Goal: Task Accomplishment & Management: Manage account settings

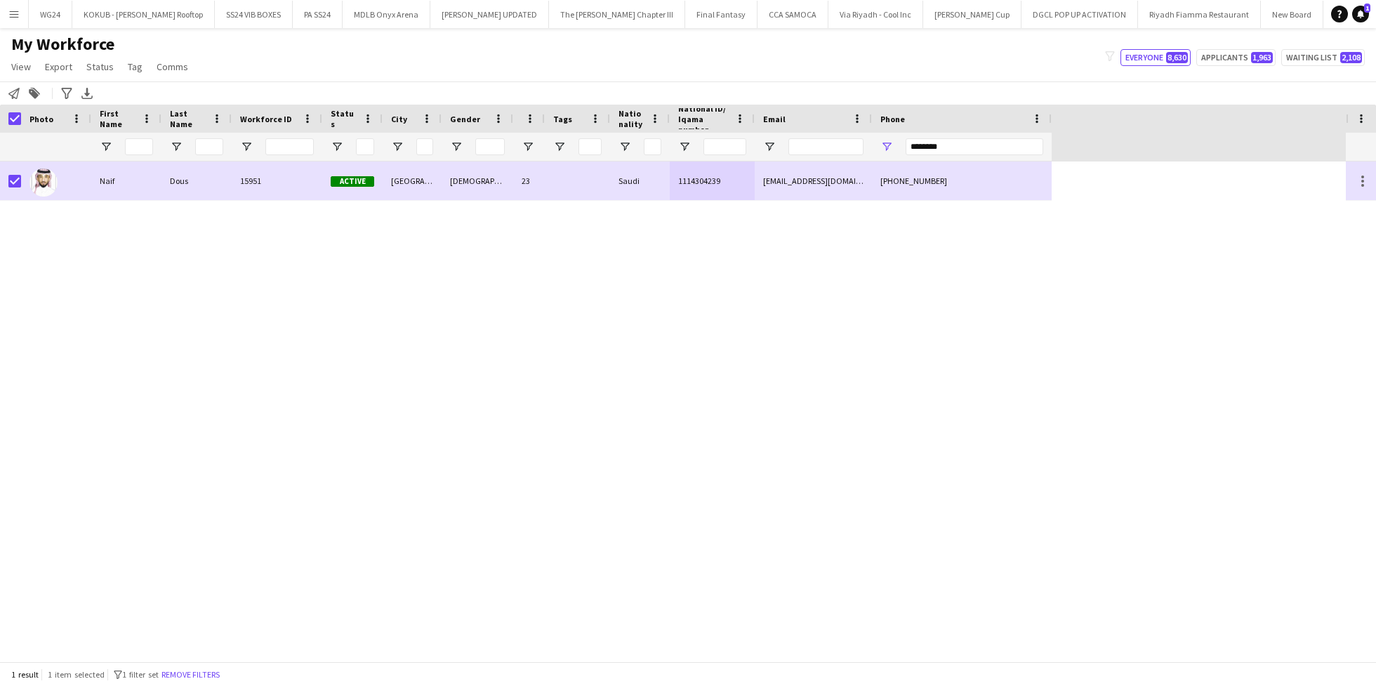
scroll to position [0, 2136]
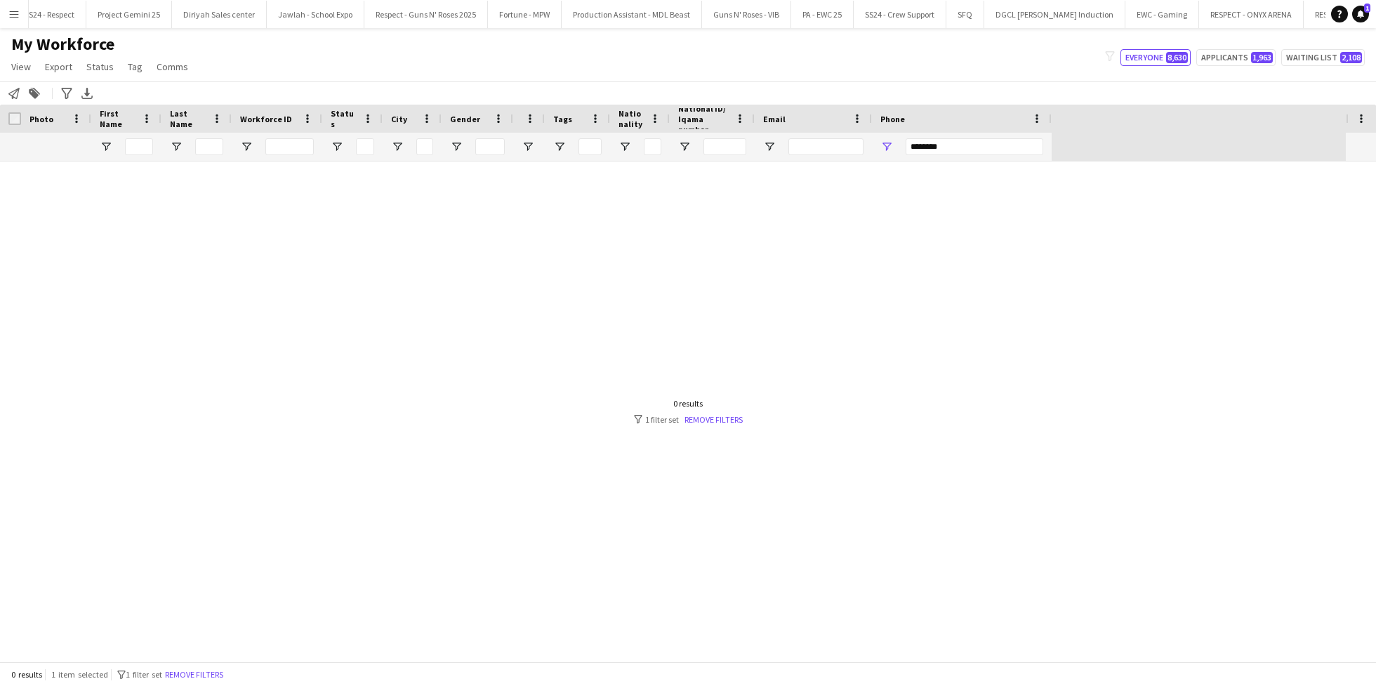
click at [924, 143] on input "********" at bounding box center [974, 146] width 138 height 17
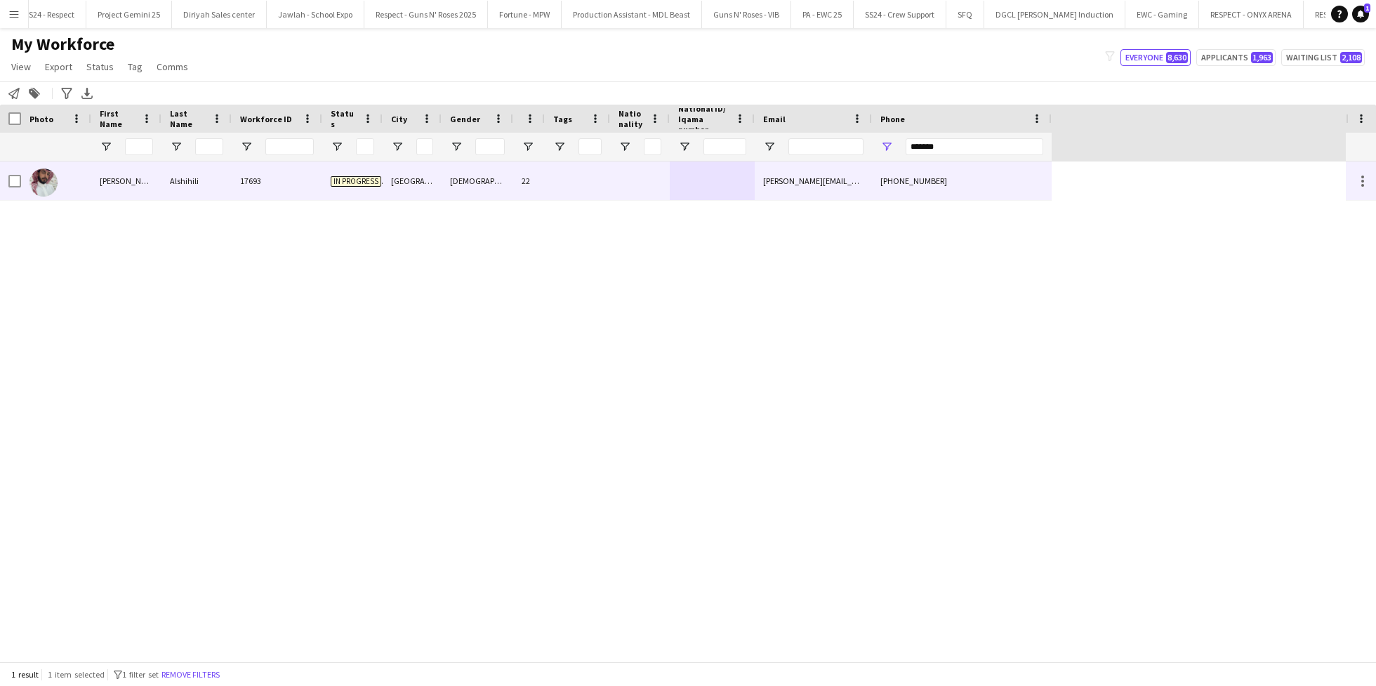
type input "*******"
click at [510, 191] on div "[DEMOGRAPHIC_DATA]" at bounding box center [477, 180] width 72 height 39
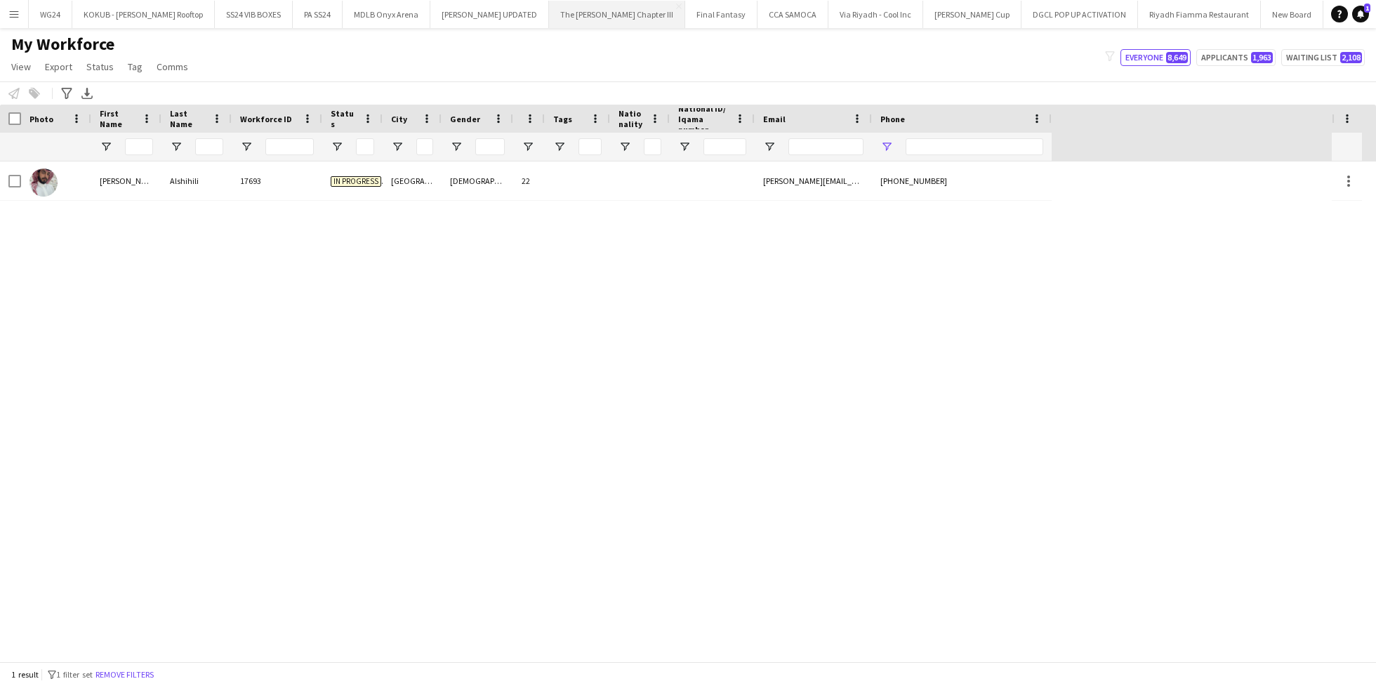
type input "*******"
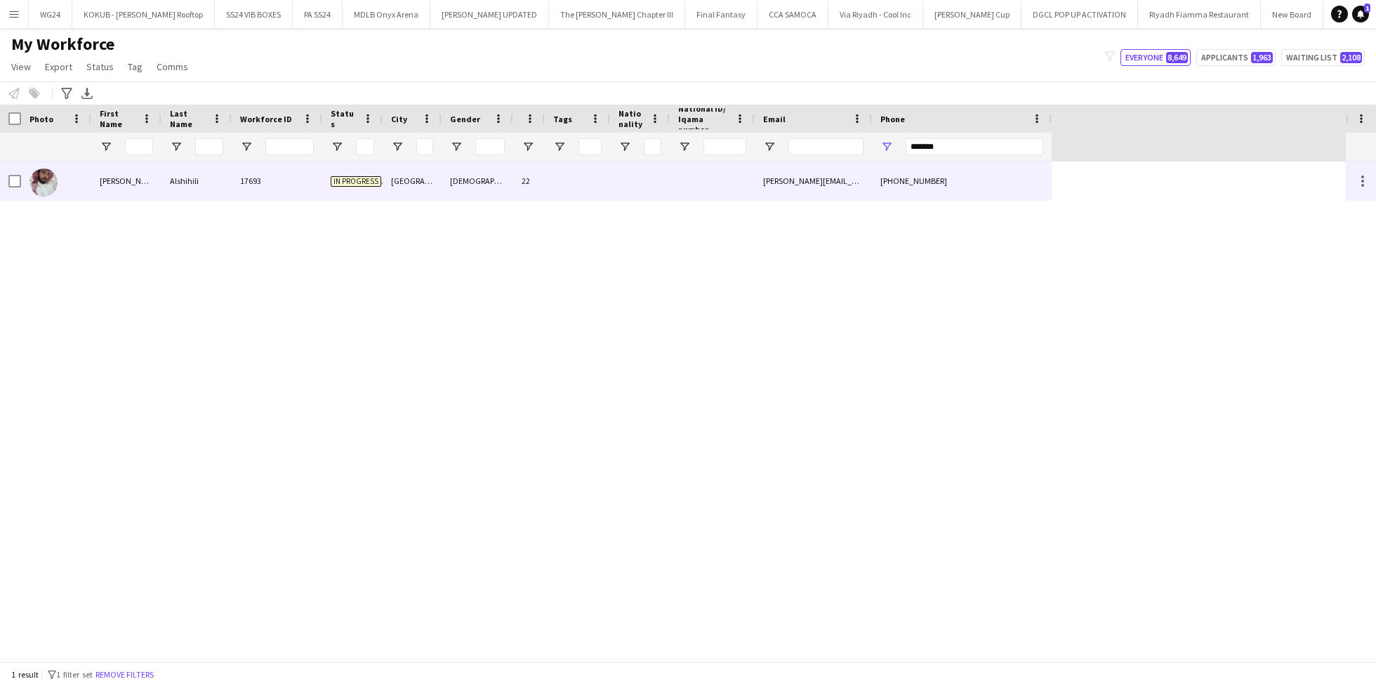
click at [612, 178] on div at bounding box center [640, 180] width 60 height 39
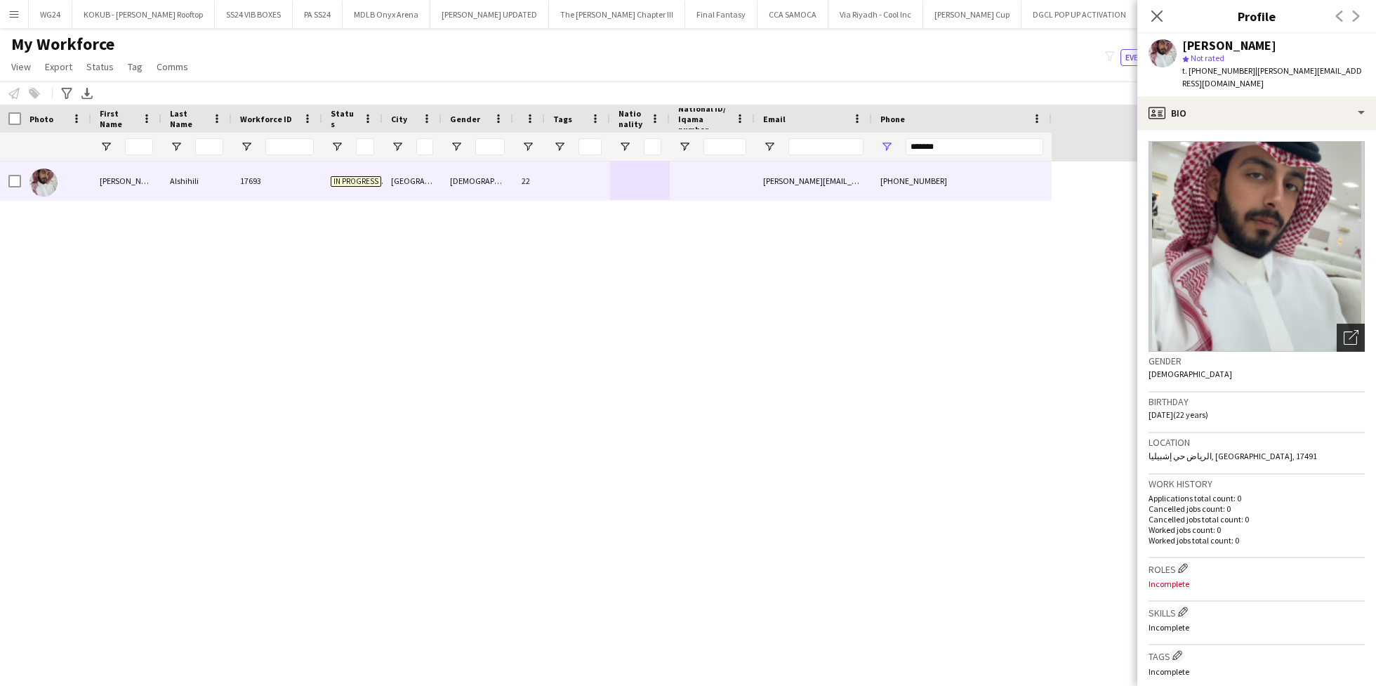
click at [1348, 330] on icon at bounding box center [1353, 335] width 10 height 10
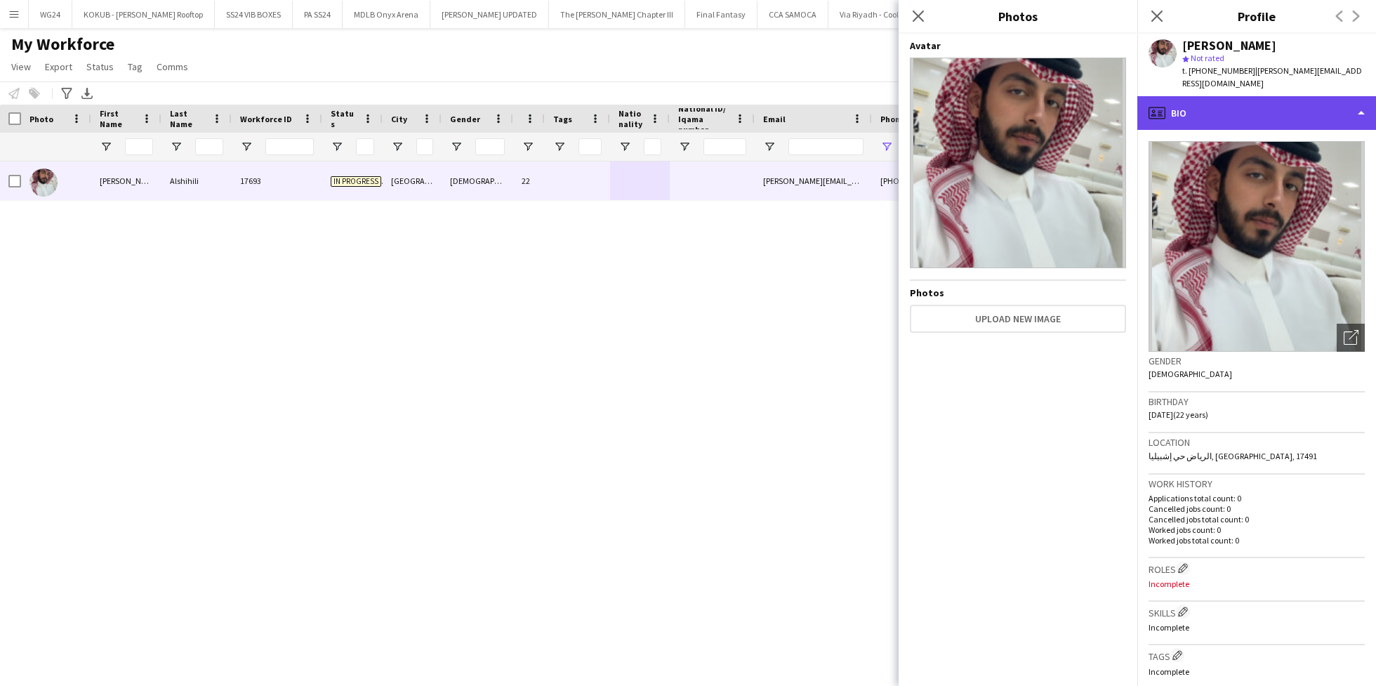
click at [1206, 106] on div "profile Bio" at bounding box center [1256, 113] width 239 height 34
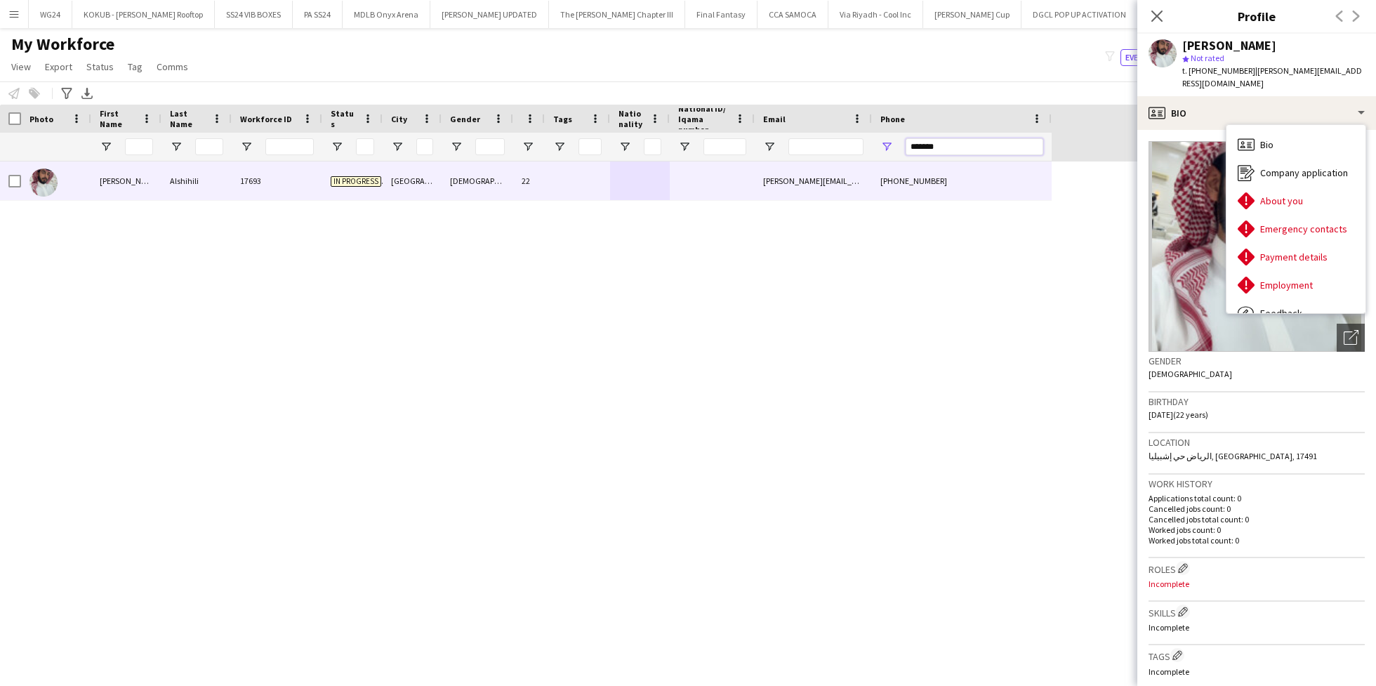
click at [940, 145] on input "*******" at bounding box center [974, 146] width 138 height 17
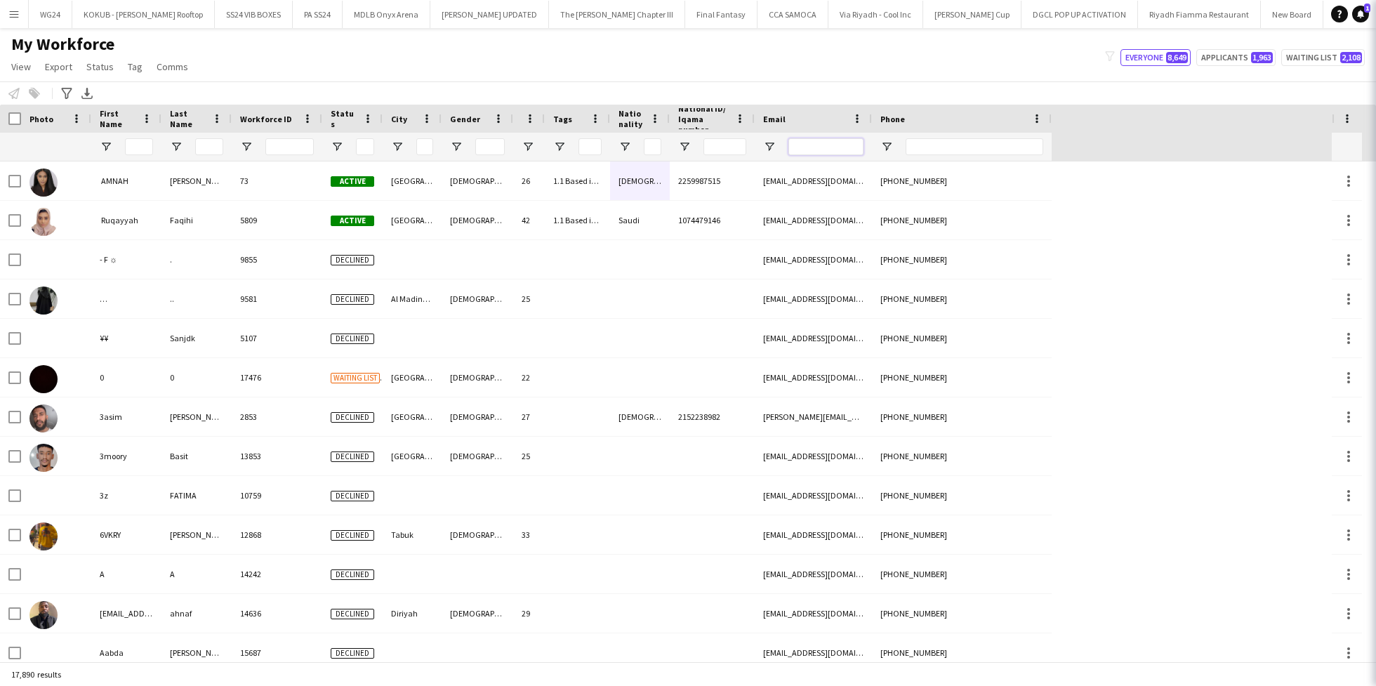
click at [811, 147] on input "Email Filter Input" at bounding box center [825, 146] width 75 height 17
paste input "**********"
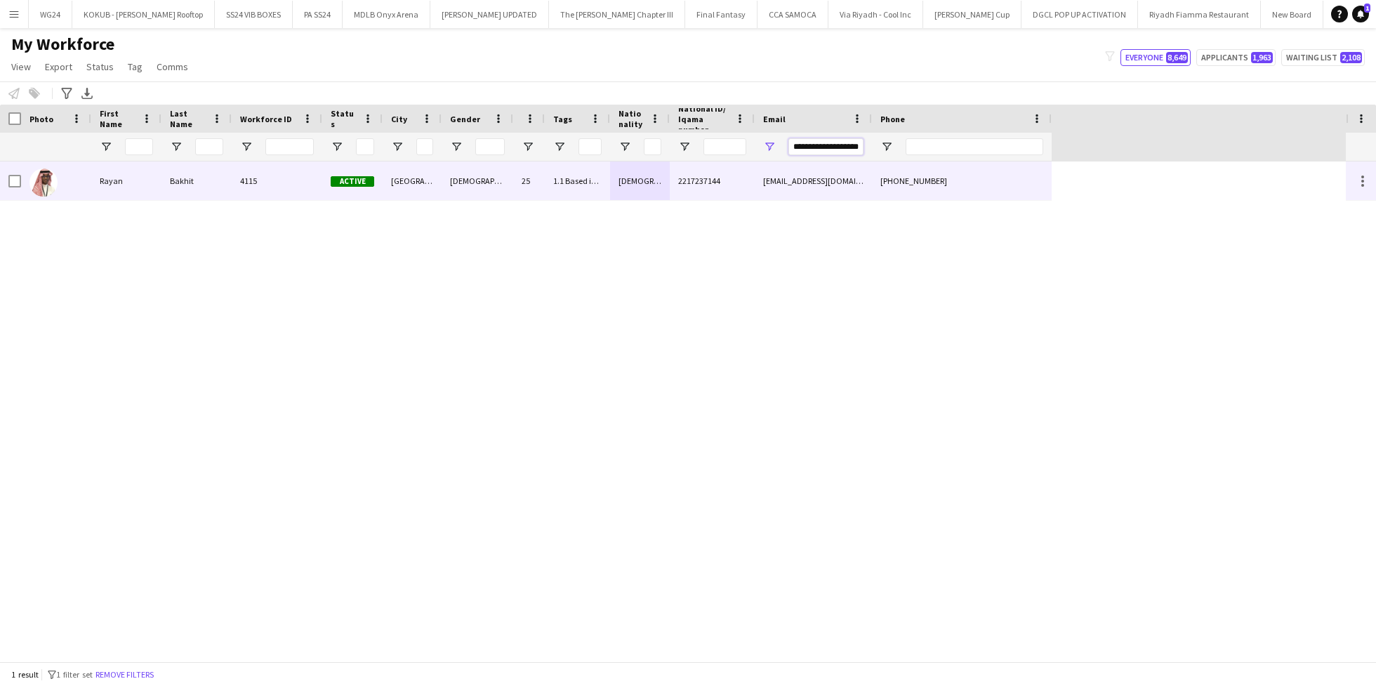
type input "**********"
click at [730, 170] on div "2217237144" at bounding box center [712, 180] width 85 height 39
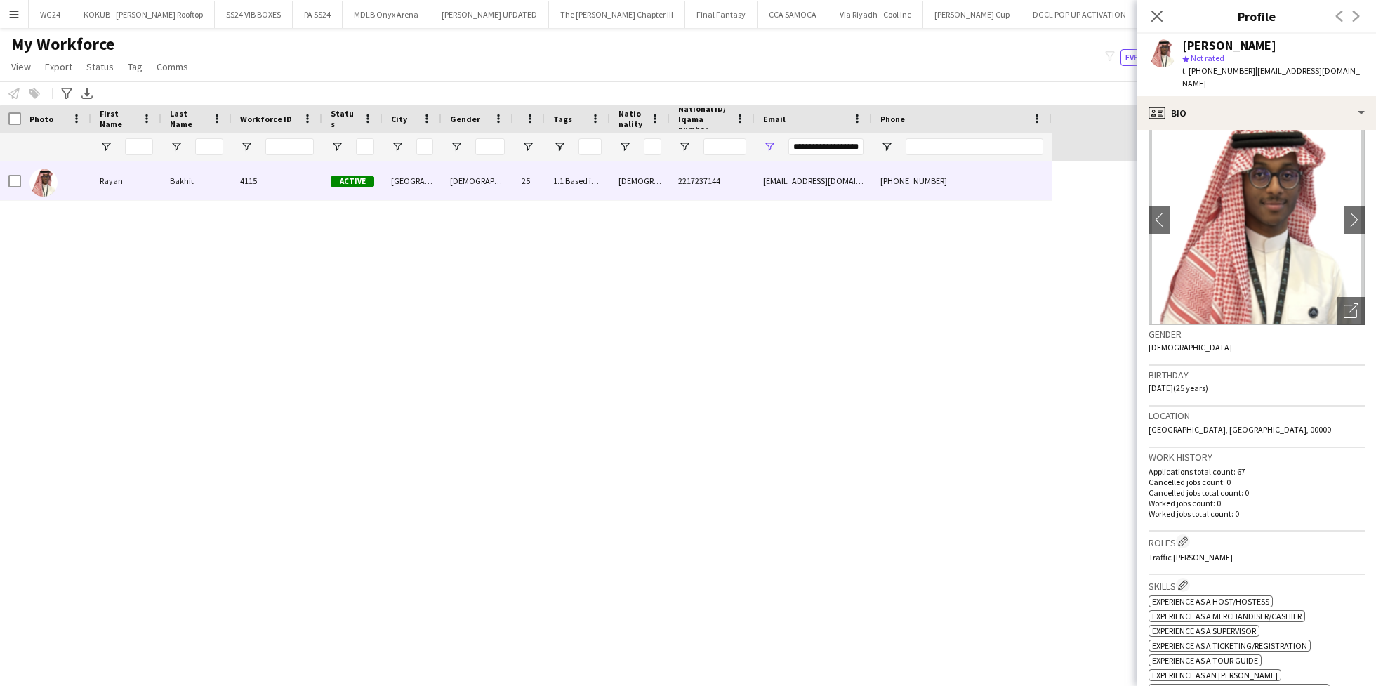
scroll to position [28, 0]
click at [1186, 535] on app-icon "Edit crew company roles" at bounding box center [1183, 540] width 10 height 10
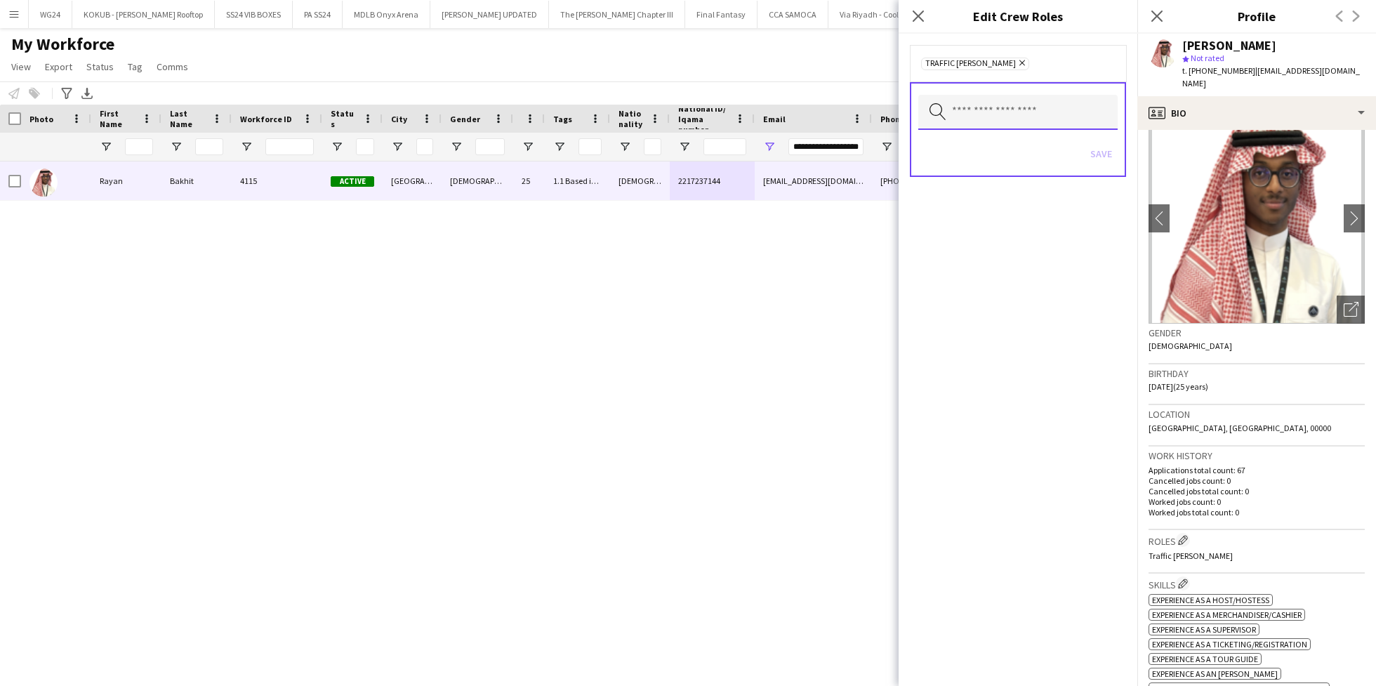
click at [1001, 121] on input "text" at bounding box center [1017, 112] width 199 height 35
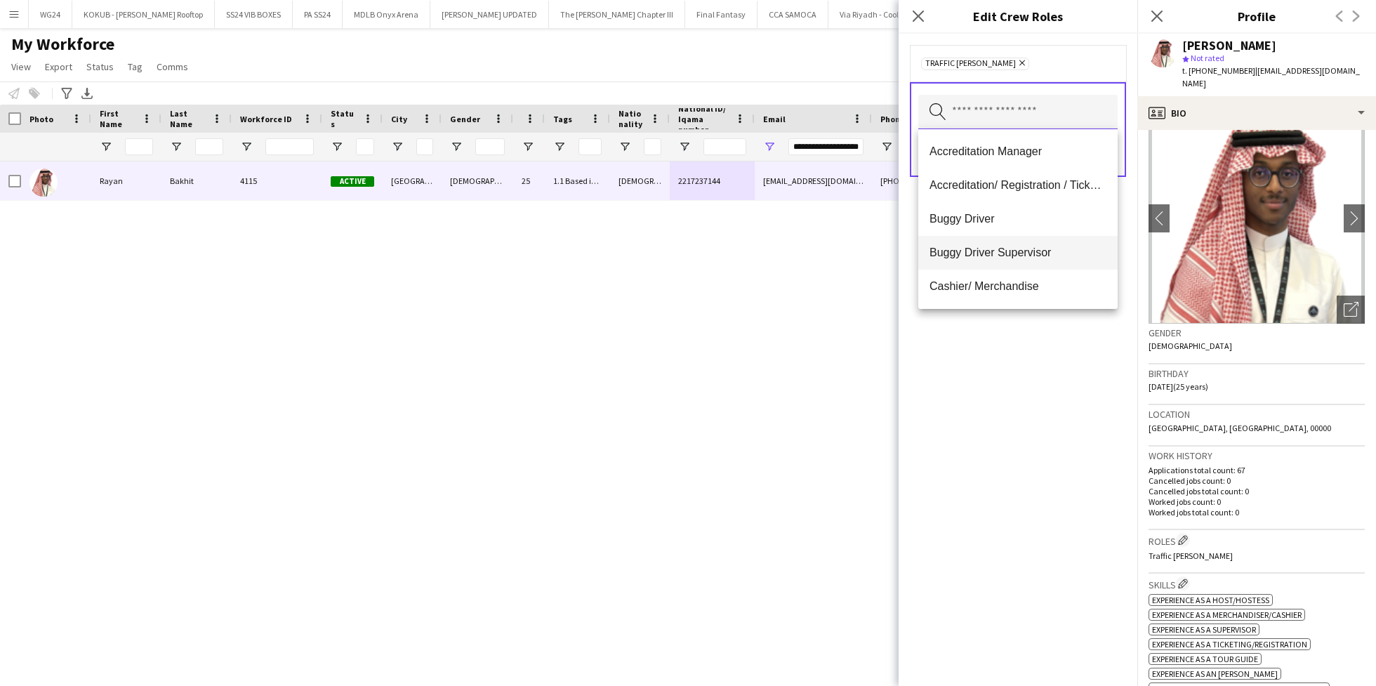
scroll to position [175, 0]
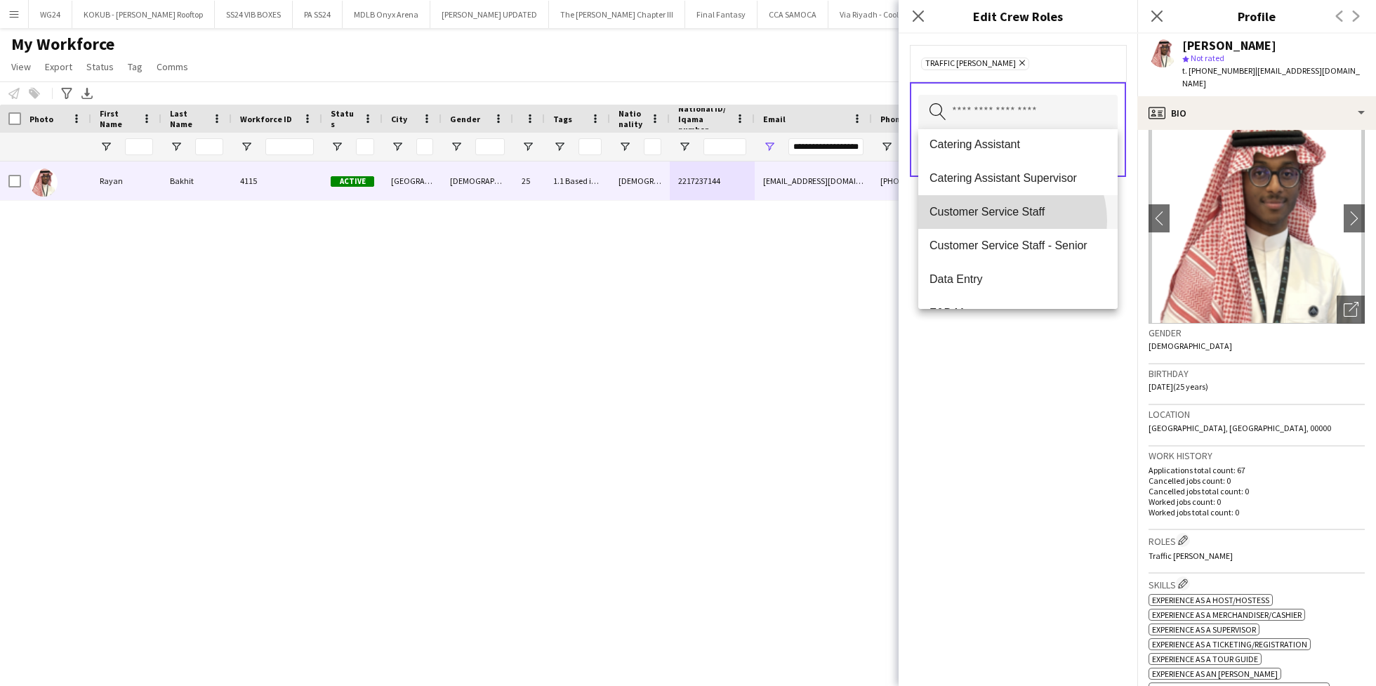
click at [1003, 220] on mat-option "Customer Service Staff" at bounding box center [1017, 212] width 199 height 34
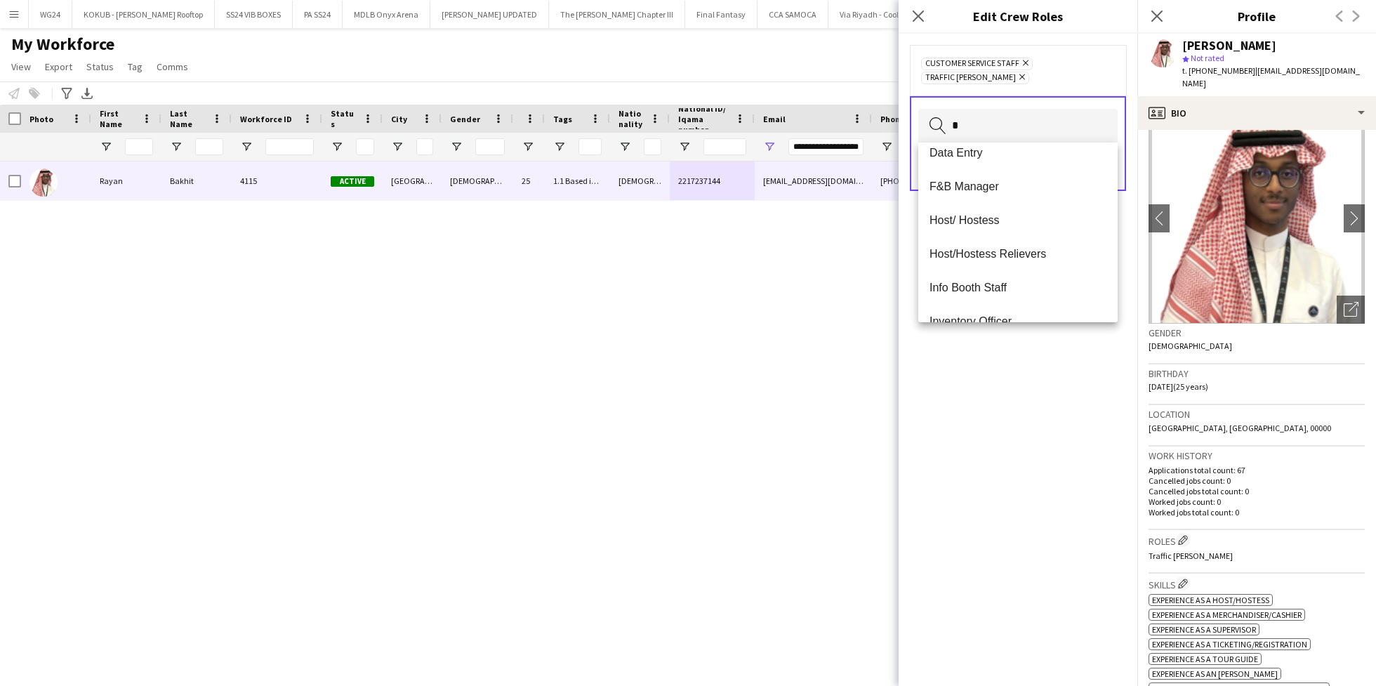
scroll to position [0, 0]
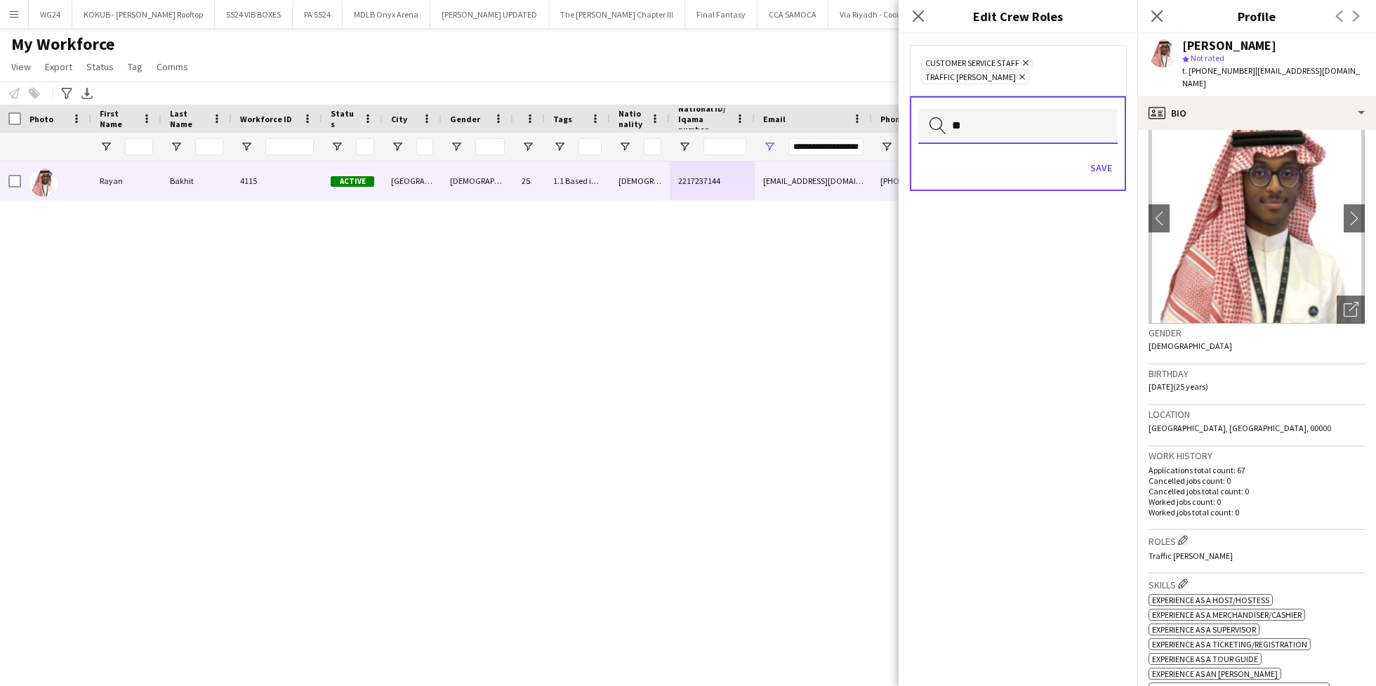
type input "*"
type input "***"
click at [1009, 164] on span "Respect Staff" at bounding box center [1017, 164] width 177 height 13
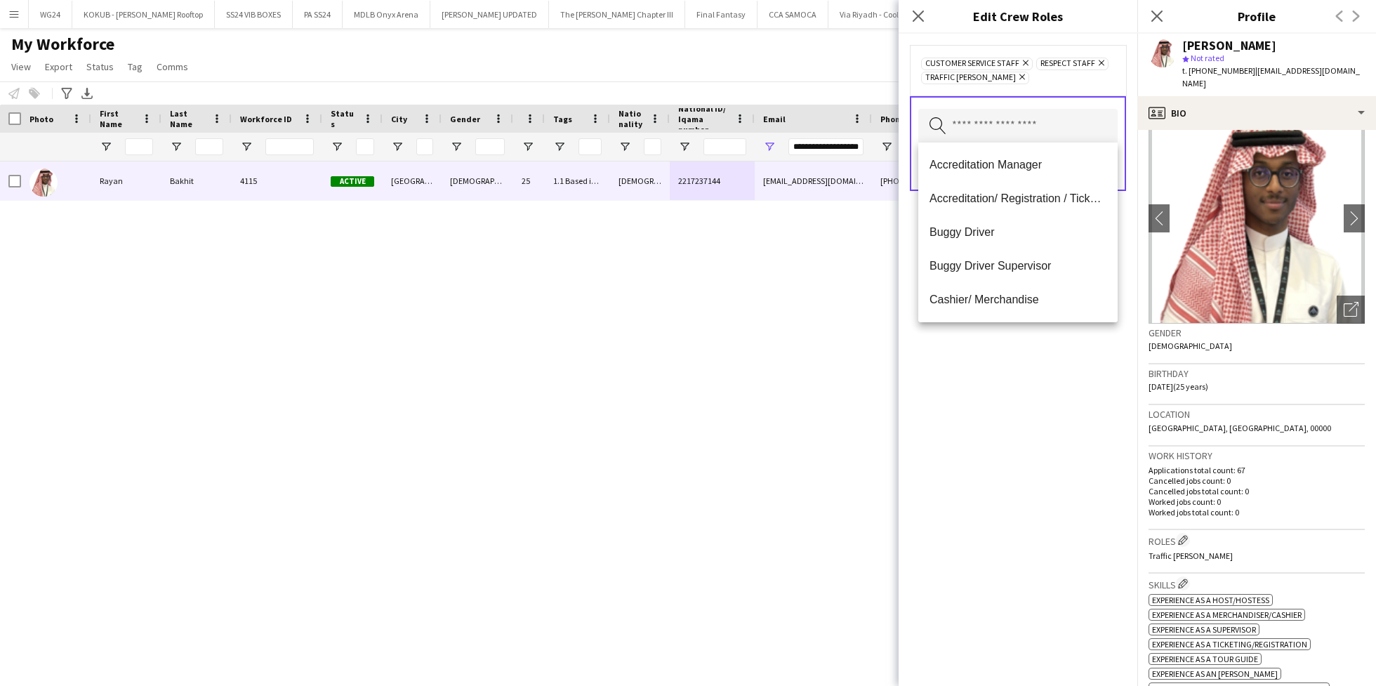
click at [1008, 415] on div "Customer Service Staff Remove Respect Staff Remove Traffic [PERSON_NAME] Remove…" at bounding box center [1017, 360] width 239 height 652
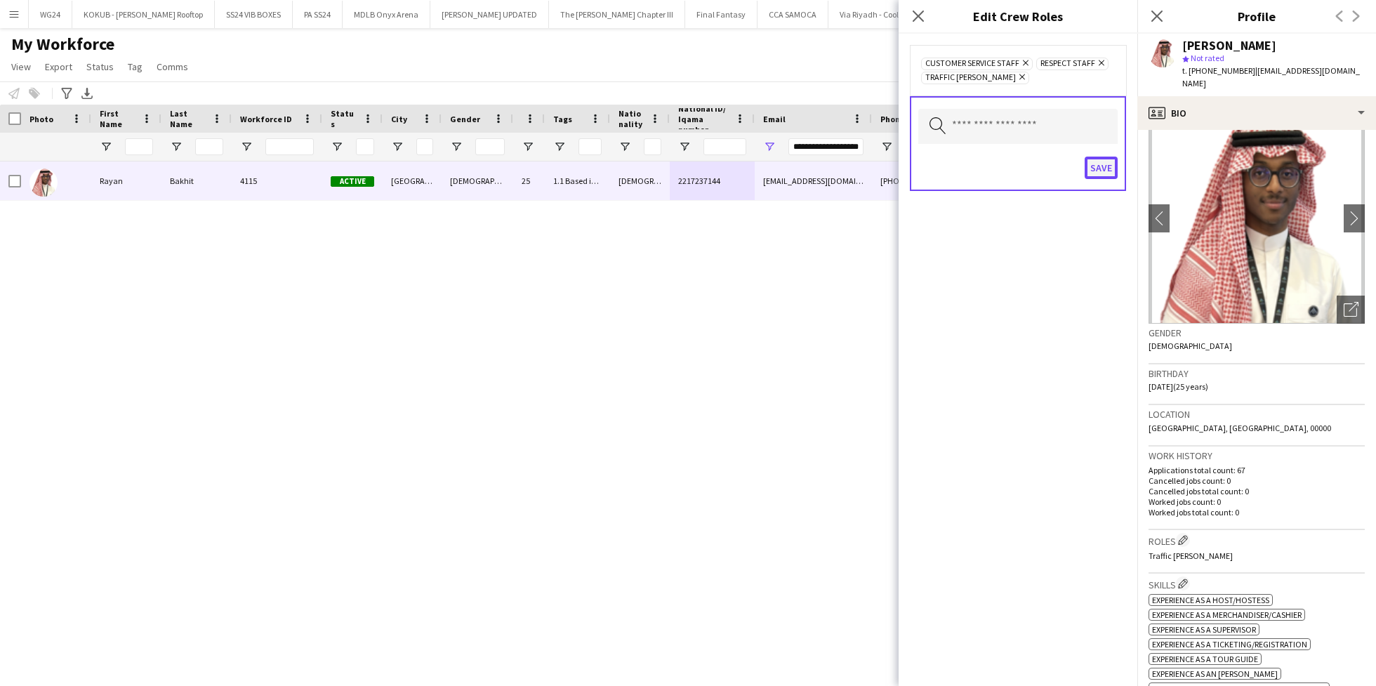
click at [1110, 162] on button "Save" at bounding box center [1100, 168] width 33 height 22
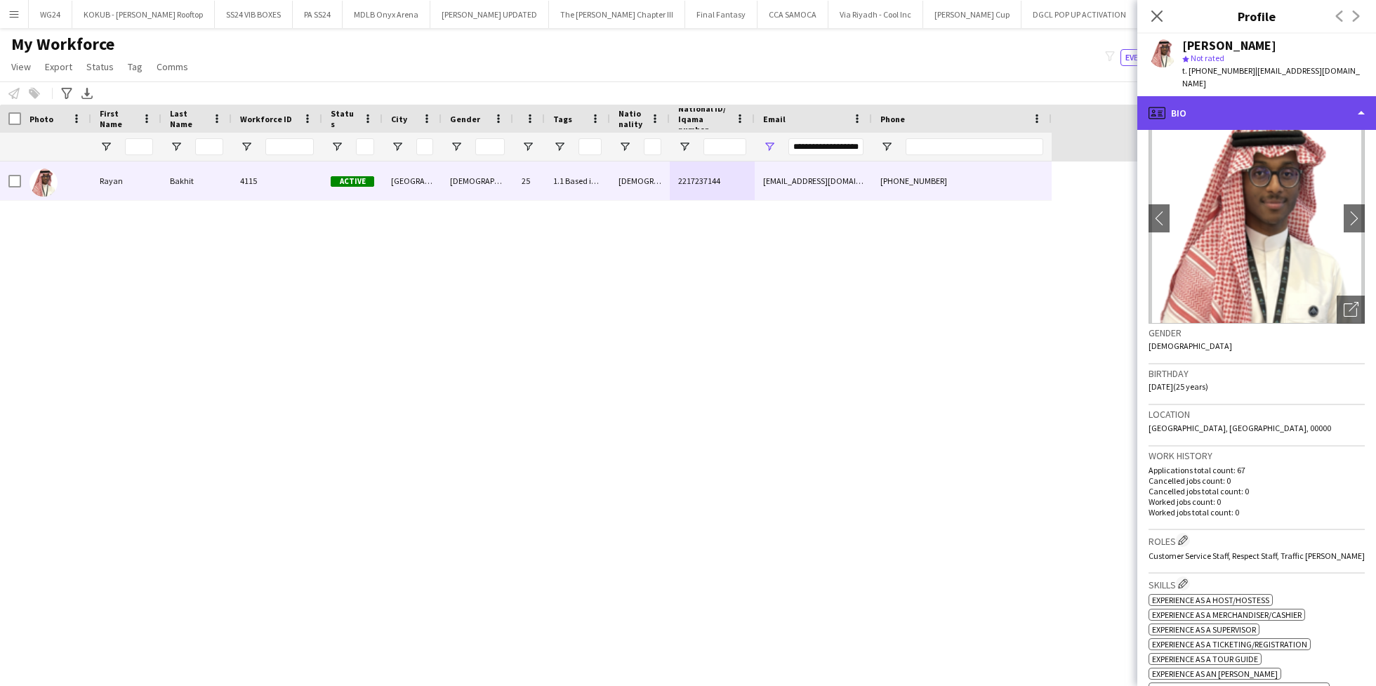
click at [1262, 96] on div "profile Bio" at bounding box center [1256, 113] width 239 height 34
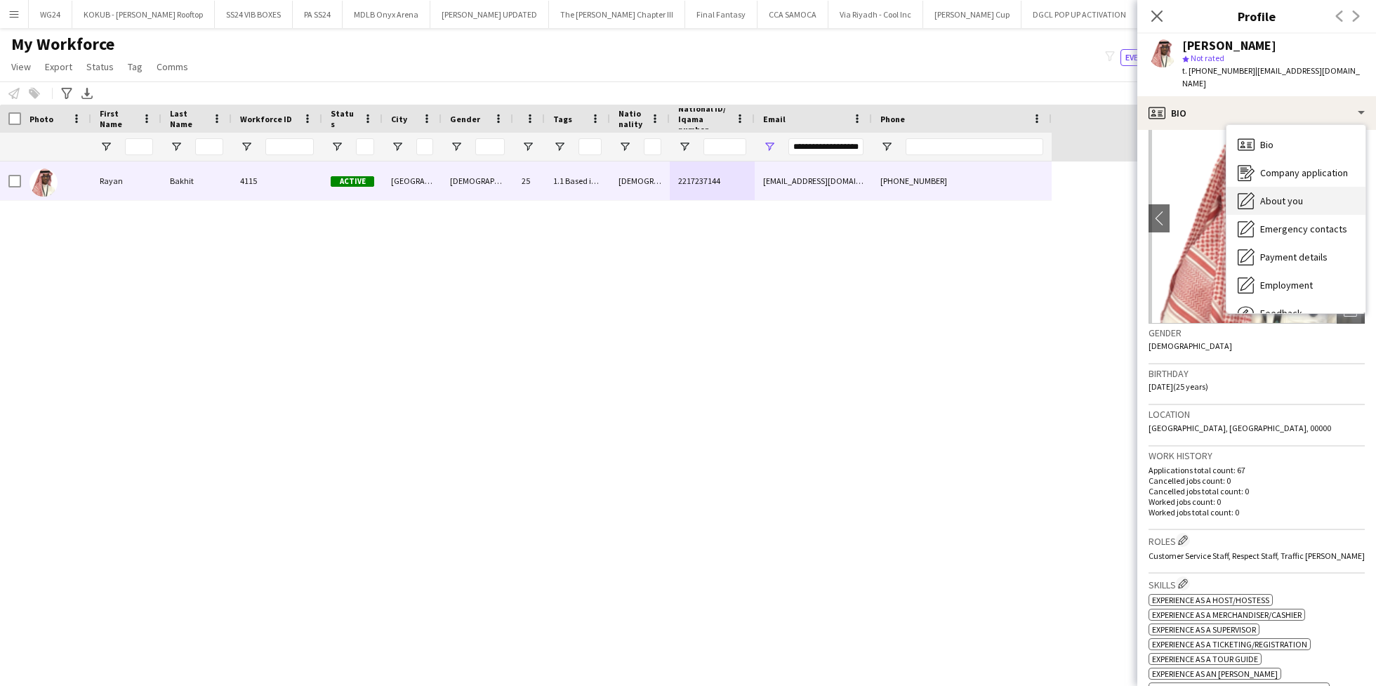
click at [1302, 194] on div "About you About you" at bounding box center [1295, 201] width 139 height 28
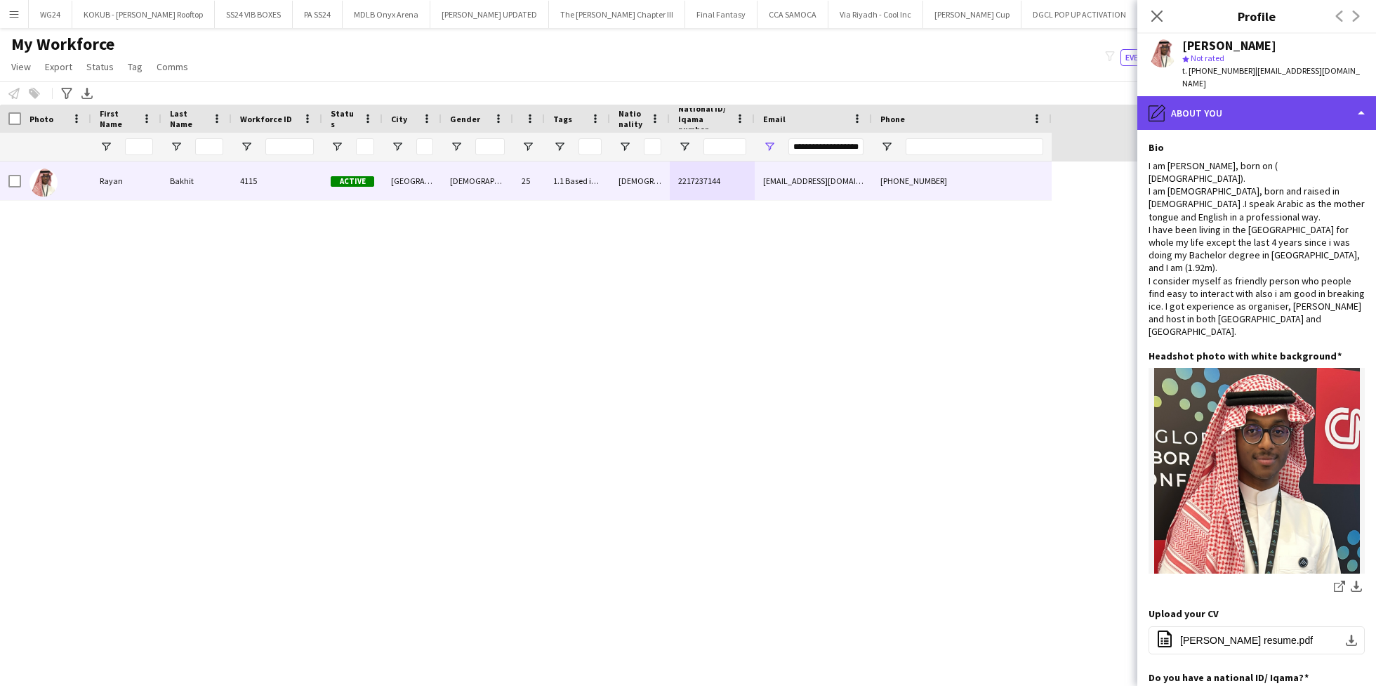
click at [1231, 97] on div "pencil4 About you" at bounding box center [1256, 113] width 239 height 34
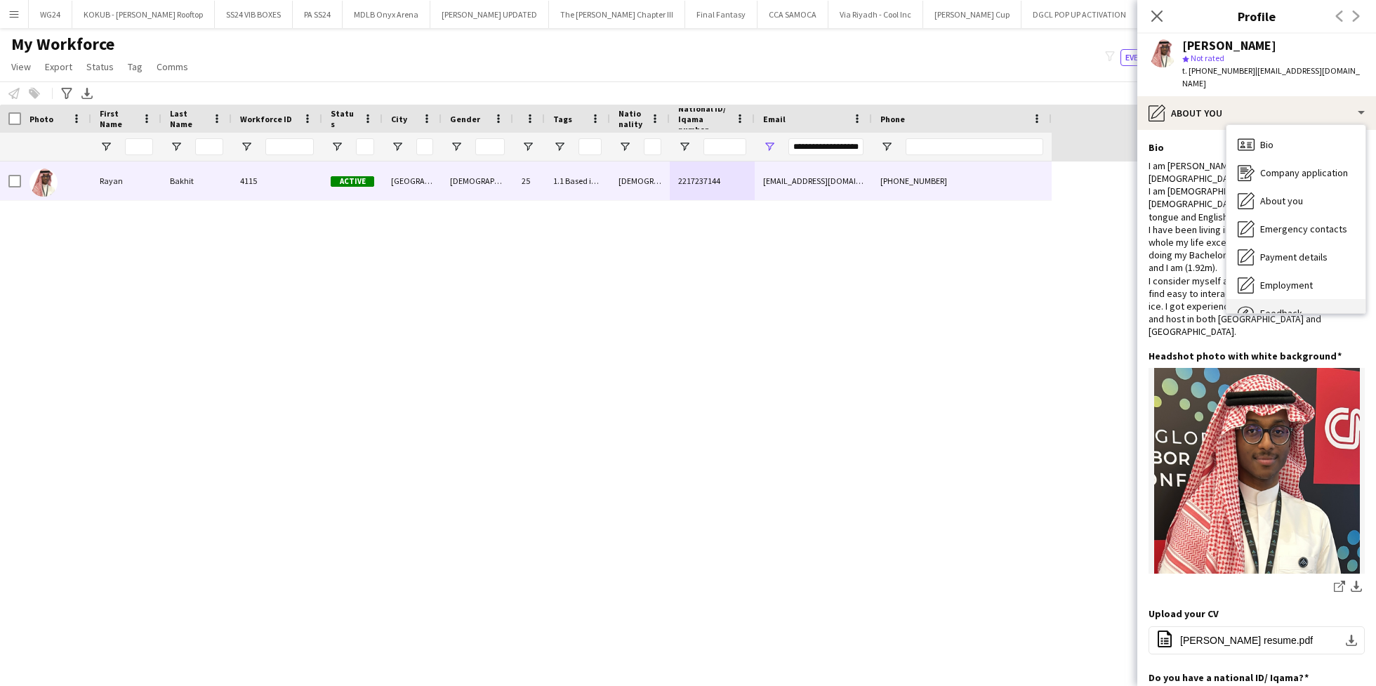
click at [1287, 299] on div "Feedback Feedback" at bounding box center [1295, 313] width 139 height 28
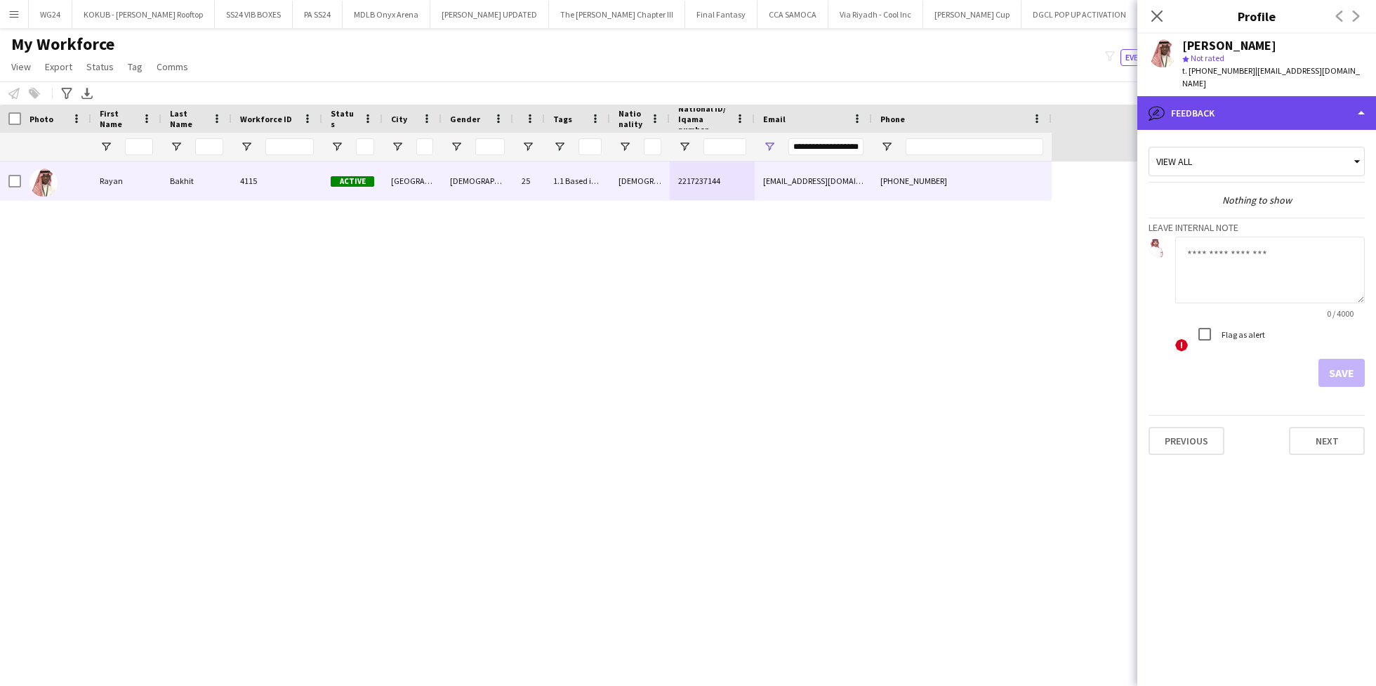
click at [1244, 100] on div "bubble-pencil Feedback" at bounding box center [1256, 113] width 239 height 34
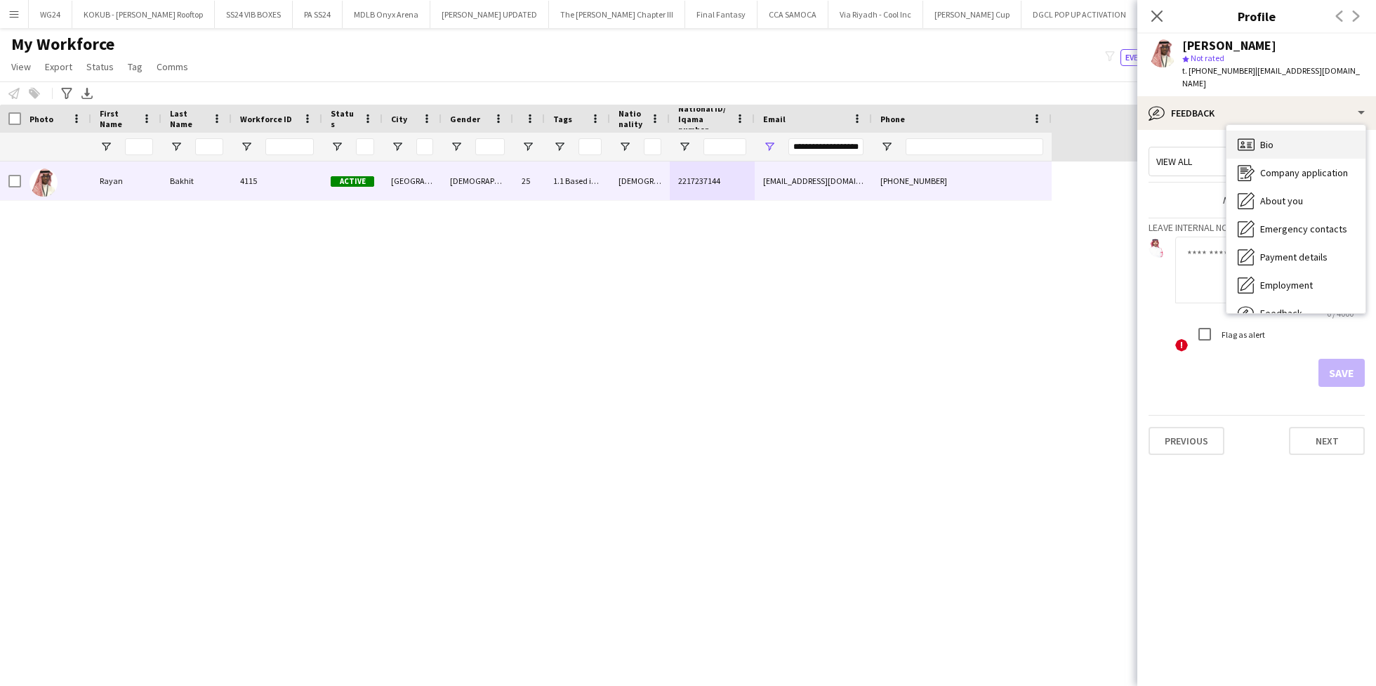
click at [1270, 138] on span "Bio" at bounding box center [1266, 144] width 13 height 13
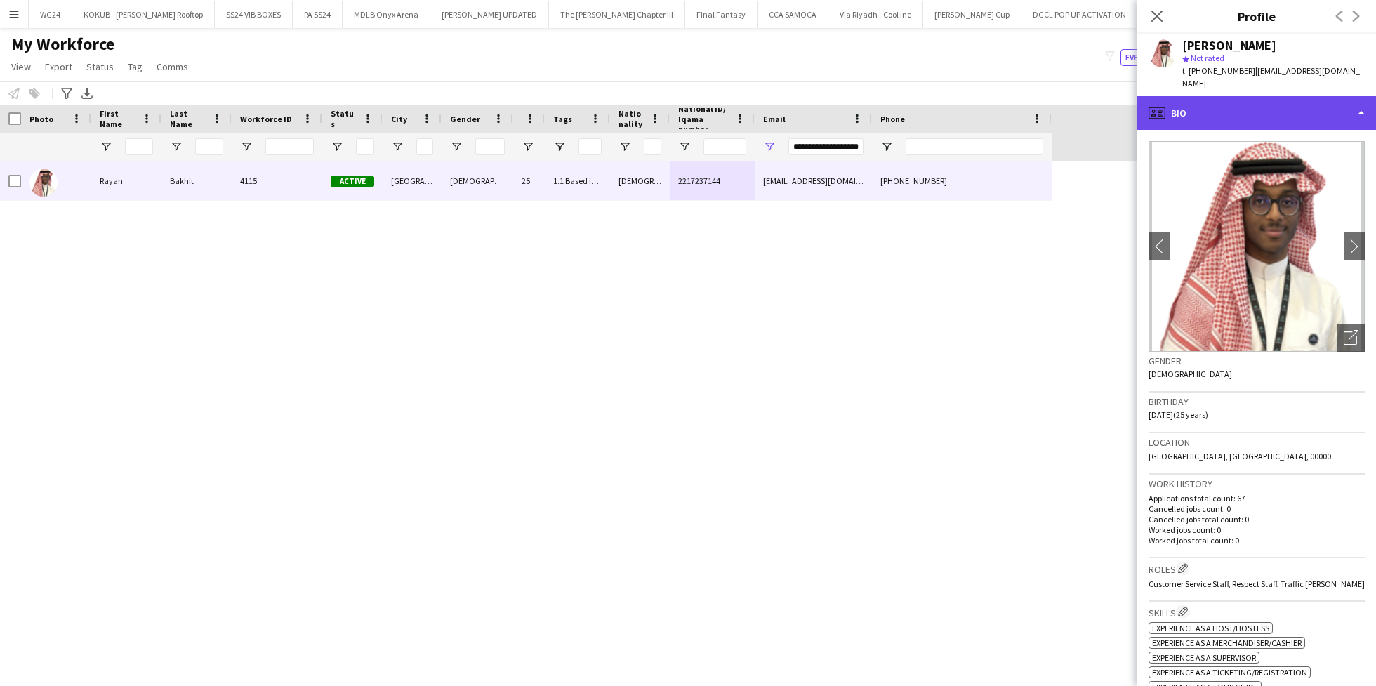
click at [1241, 98] on div "profile Bio" at bounding box center [1256, 113] width 239 height 34
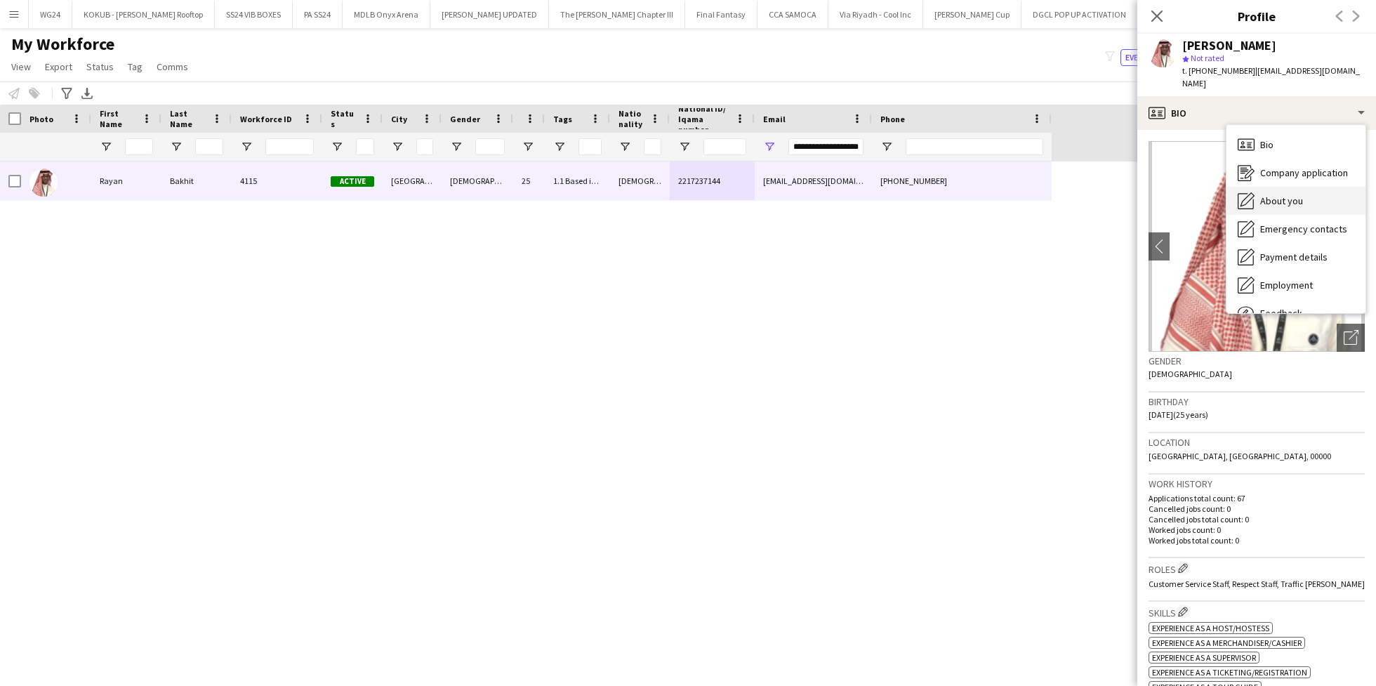
click at [1284, 194] on span "About you" at bounding box center [1281, 200] width 43 height 13
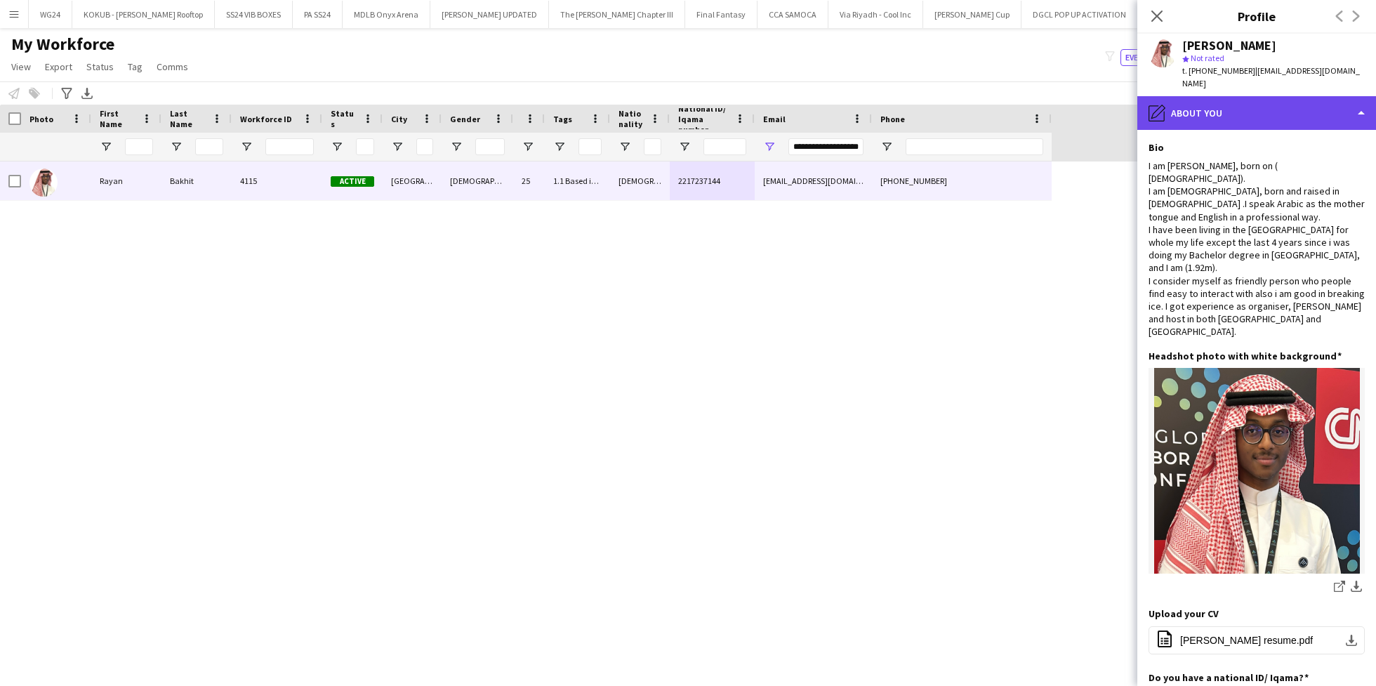
click at [1225, 99] on div "pencil4 About you" at bounding box center [1256, 113] width 239 height 34
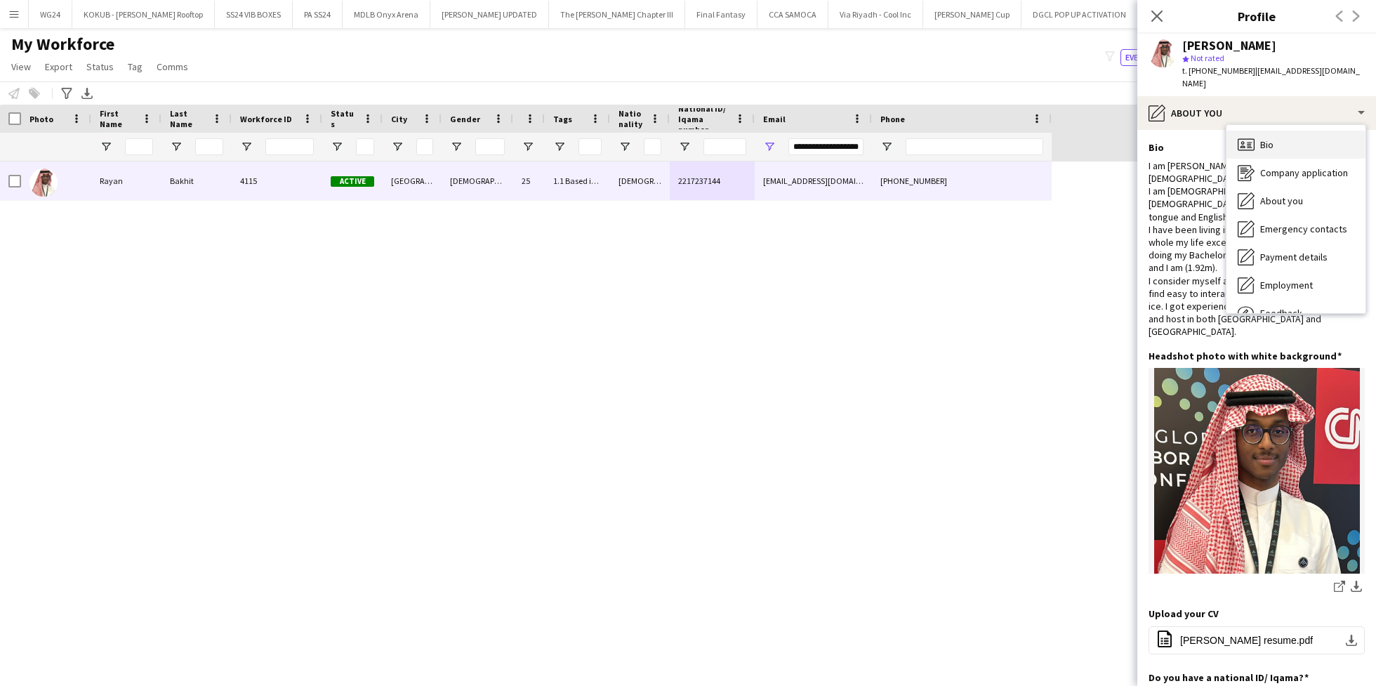
click at [1281, 137] on div "Bio Bio" at bounding box center [1295, 145] width 139 height 28
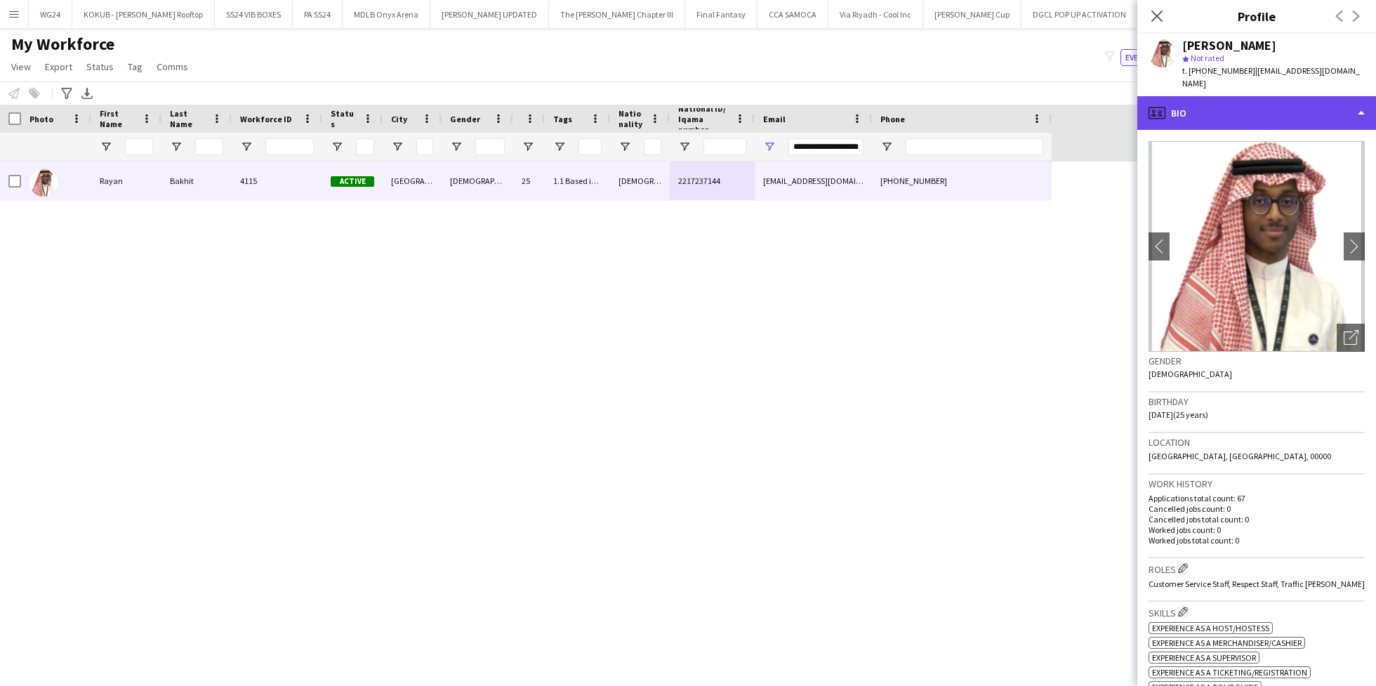
click at [1235, 101] on div "profile Bio" at bounding box center [1256, 113] width 239 height 34
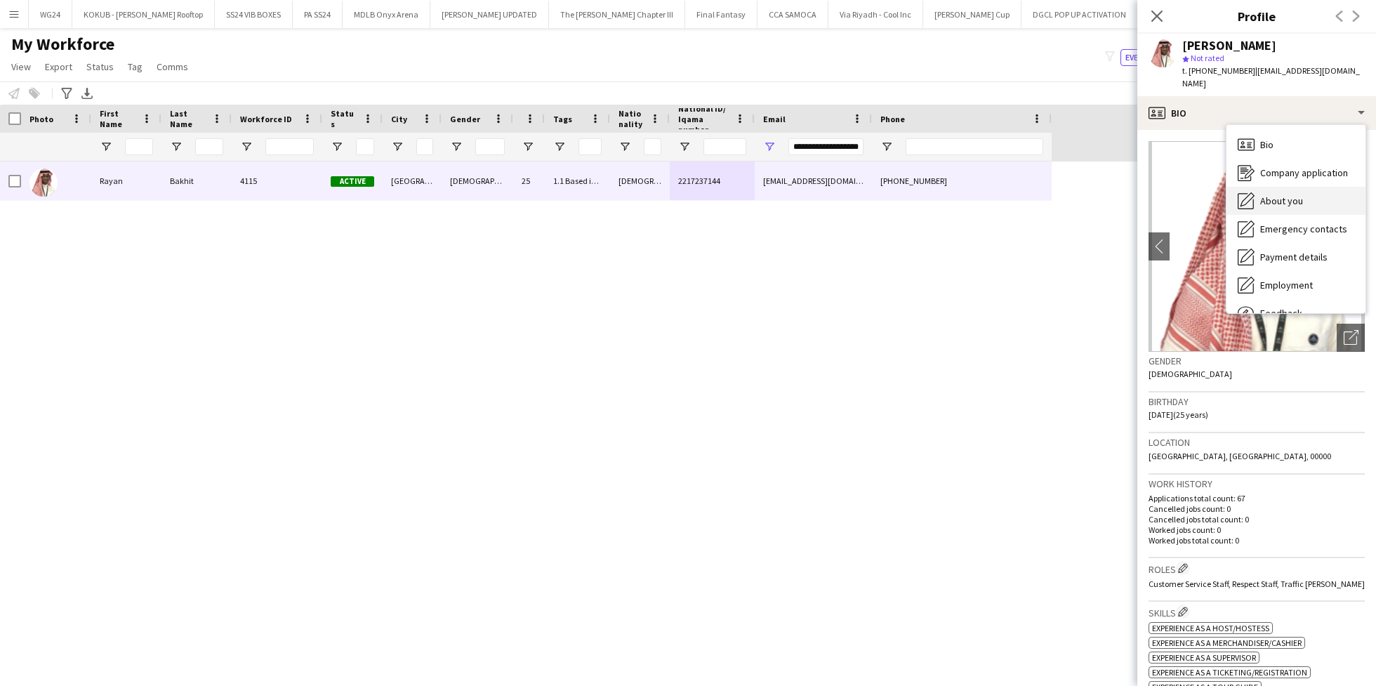
click at [1279, 187] on div "About you About you" at bounding box center [1295, 201] width 139 height 28
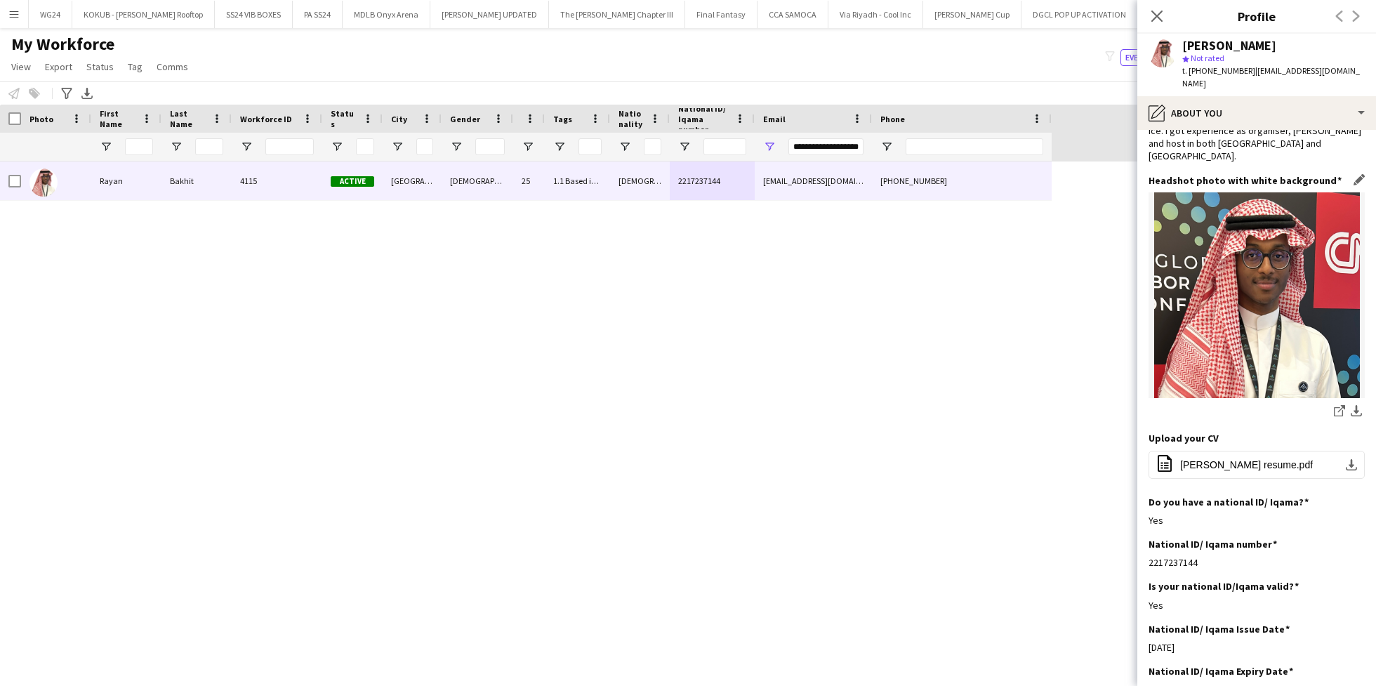
scroll to position [177, 0]
click at [1246, 458] on span "[PERSON_NAME] resume.pdf" at bounding box center [1246, 463] width 133 height 11
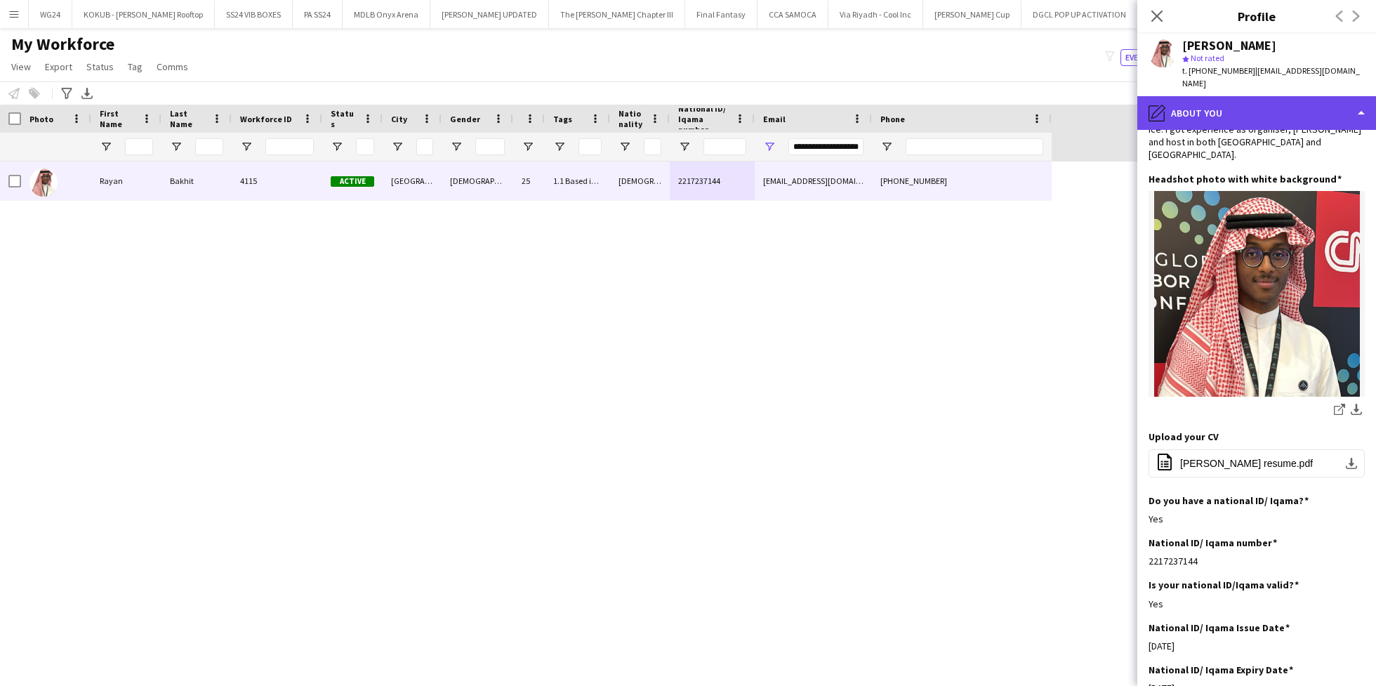
click at [1220, 97] on div "pencil4 About you" at bounding box center [1256, 113] width 239 height 34
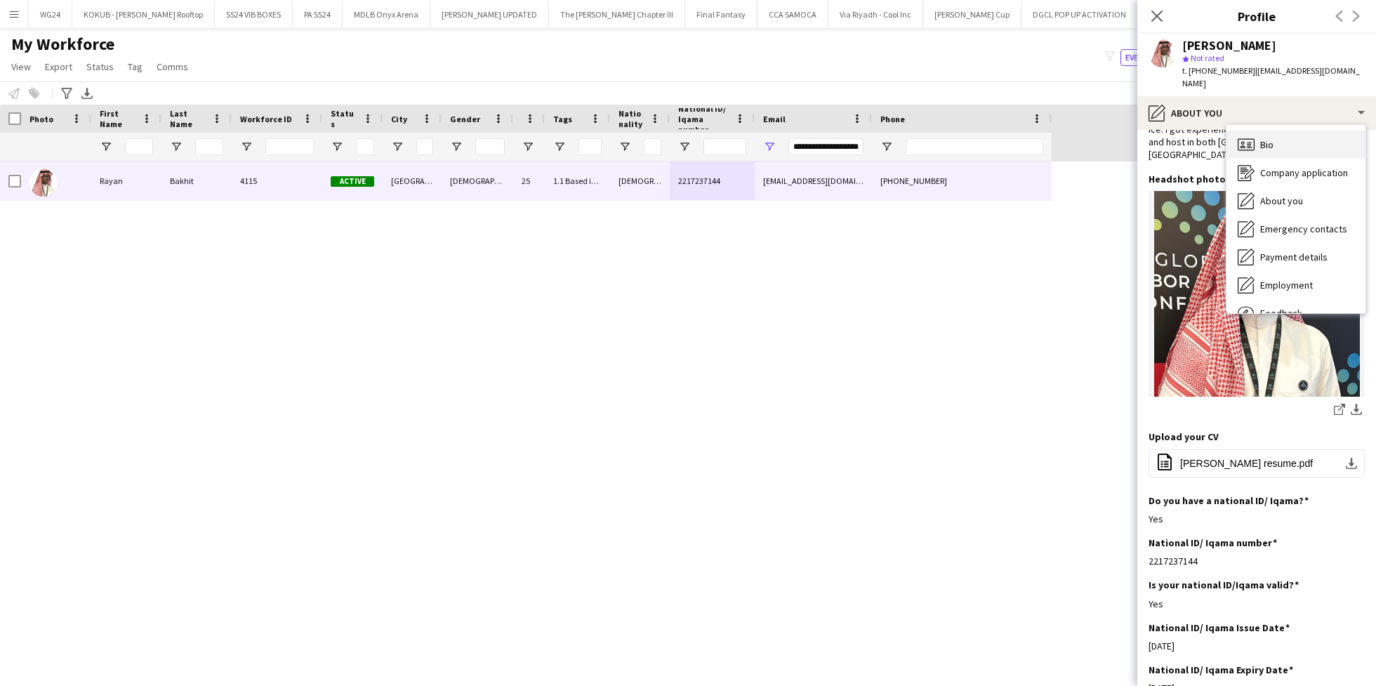
click at [1267, 142] on div "Bio Bio" at bounding box center [1295, 145] width 139 height 28
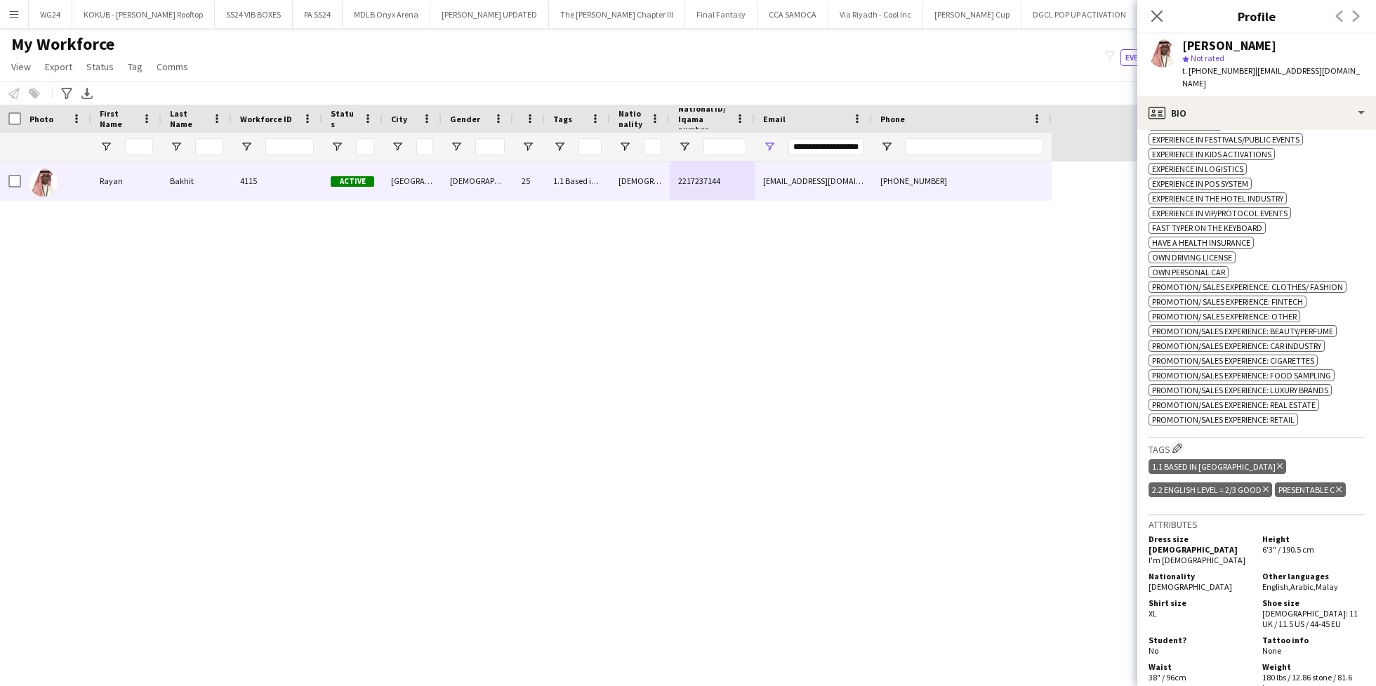
scroll to position [248, 0]
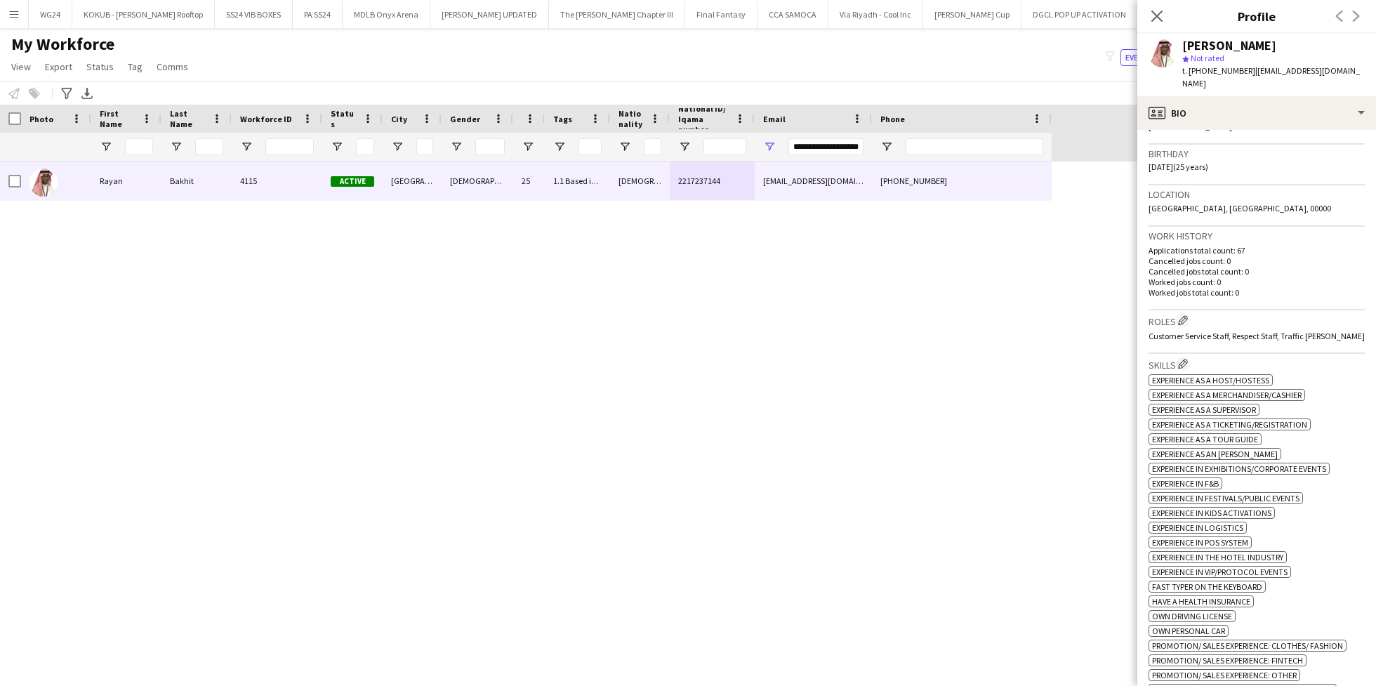
drag, startPoint x: 1244, startPoint y: 72, endPoint x: 1192, endPoint y: 72, distance: 51.2
click at [1192, 72] on div "t. [PHONE_NUMBER] | [EMAIL_ADDRESS][DOMAIN_NAME]" at bounding box center [1273, 77] width 182 height 25
